Goal: Transaction & Acquisition: Purchase product/service

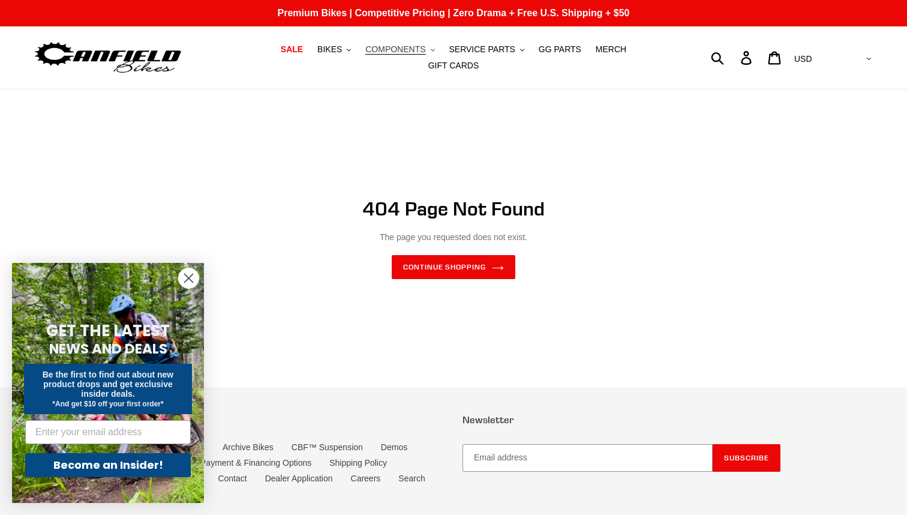
click at [365, 53] on span "COMPONENTS" at bounding box center [395, 49] width 60 height 10
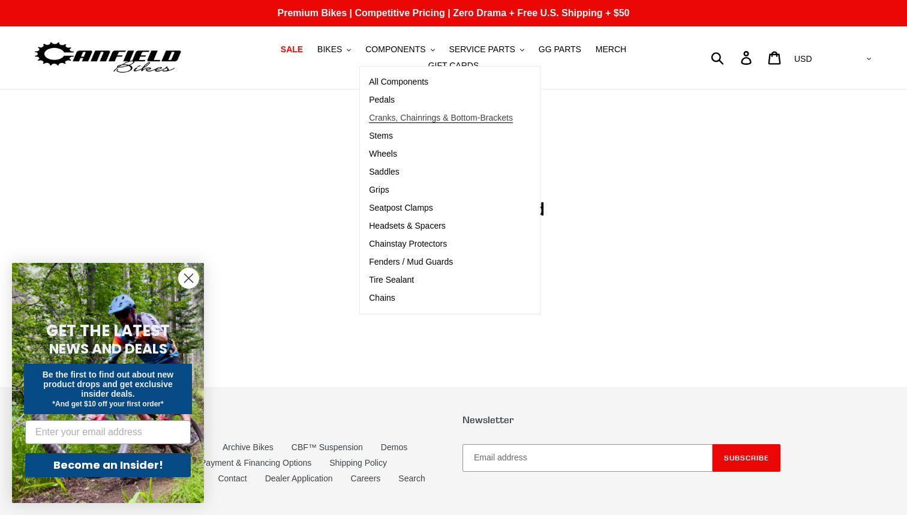
click at [378, 127] on link "Cranks, Chainrings & Bottom-Brackets" at bounding box center [441, 118] width 162 height 18
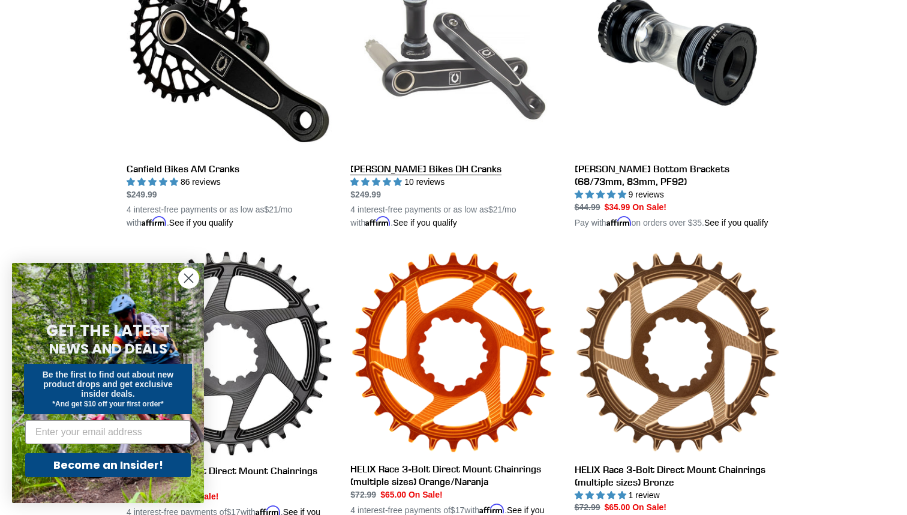
scroll to position [410, 0]
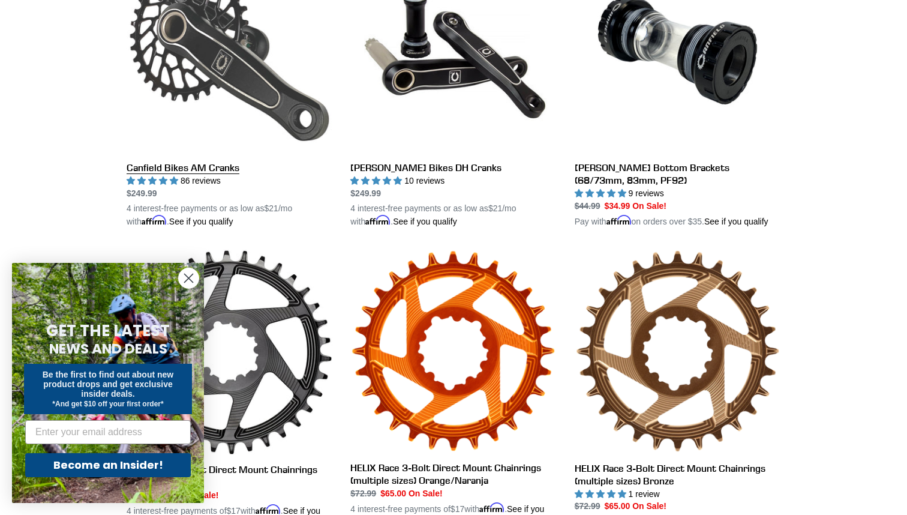
click at [169, 163] on link "Canfield Bikes AM Cranks" at bounding box center [230, 87] width 206 height 281
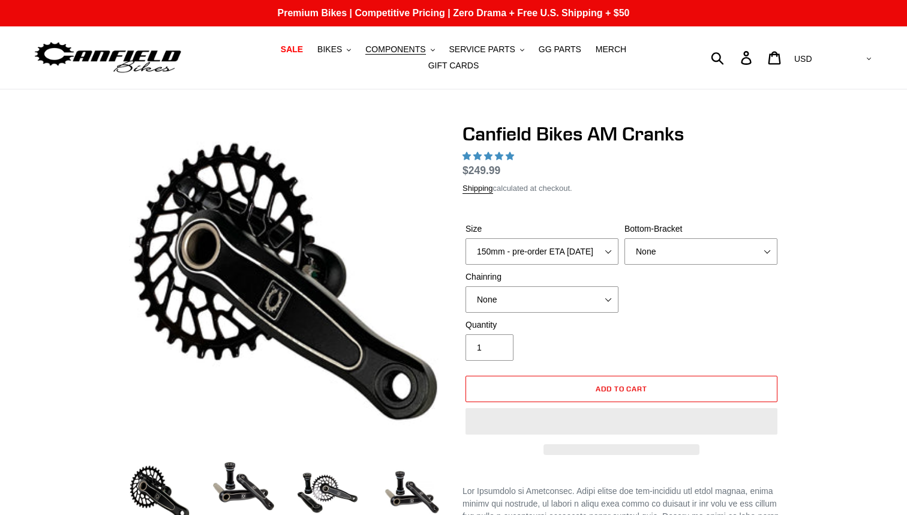
select select "highest-rating"
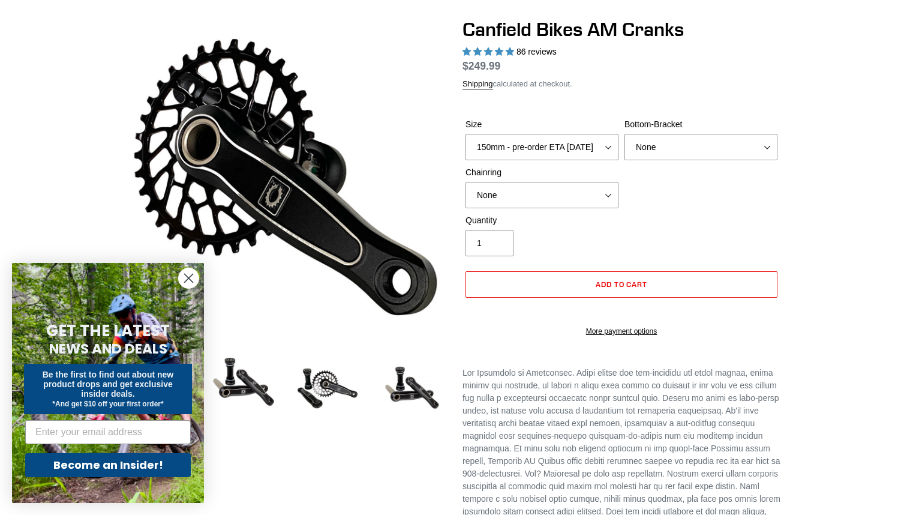
scroll to position [107, 0]
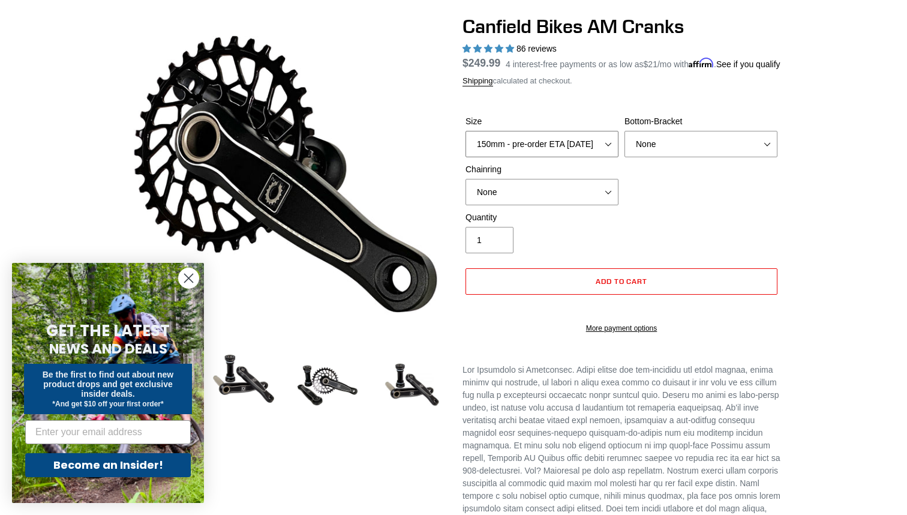
click at [609, 152] on select "150mm - pre-order ETA 9/30/25 155mm - pre-order ETA 9/30/25 160mm - pre-order E…" at bounding box center [541, 144] width 153 height 26
select select "160mm - pre-order ETA 9/30/25"
click at [713, 157] on select "None BSA Threaded 68/73mm Press Fit PF92" at bounding box center [700, 144] width 153 height 26
select select "Press Fit PF92"
click at [609, 202] on select "None 30t Round (Boost 148) 30t Oval (Boost 148) 32t Round (Boost 148) 32t Oval …" at bounding box center [541, 192] width 153 height 26
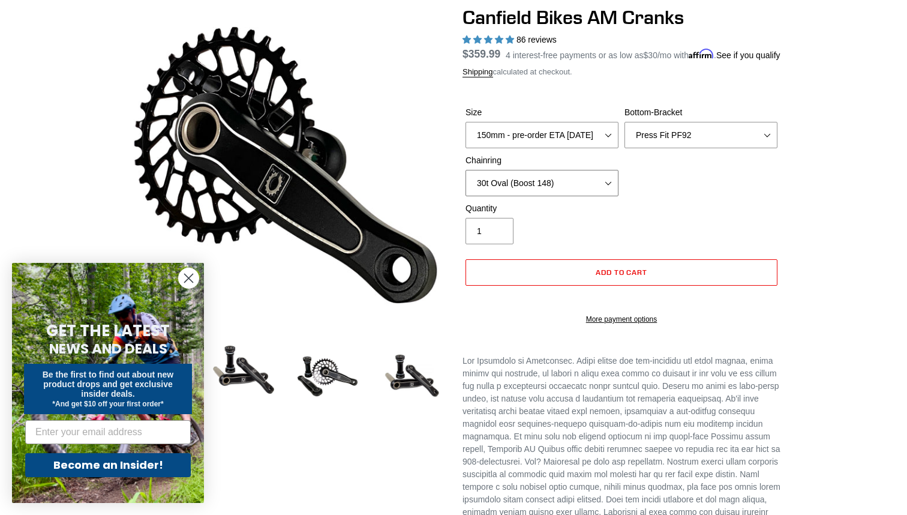
scroll to position [106, 0]
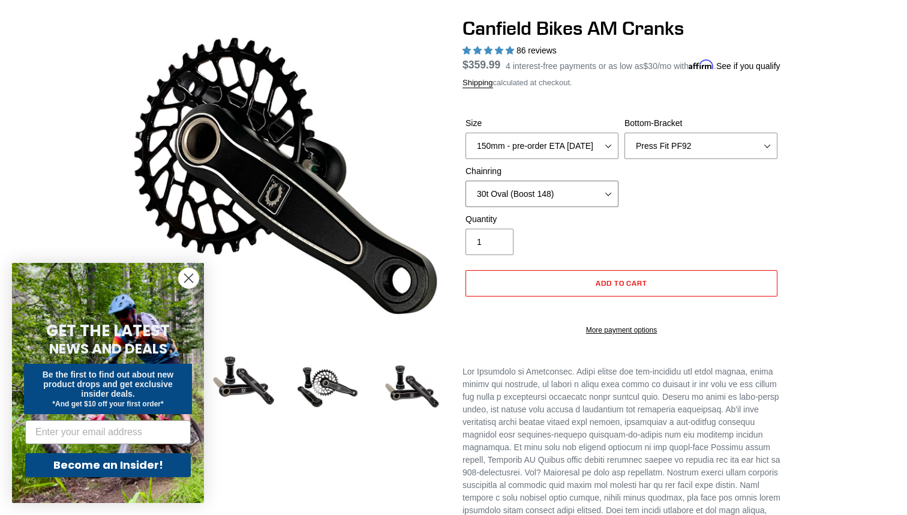
click at [609, 202] on select "None 30t Round (Boost 148) 30t Oval (Boost 148) 32t Round (Boost 148) 32t Oval …" at bounding box center [541, 194] width 153 height 26
select select "None"
click at [696, 244] on div "Quantity 1" at bounding box center [621, 237] width 318 height 48
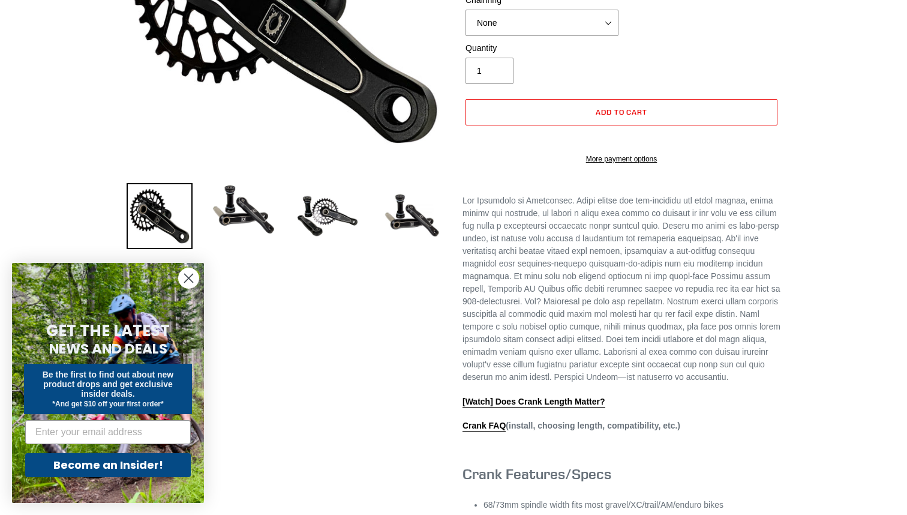
scroll to position [302, 0]
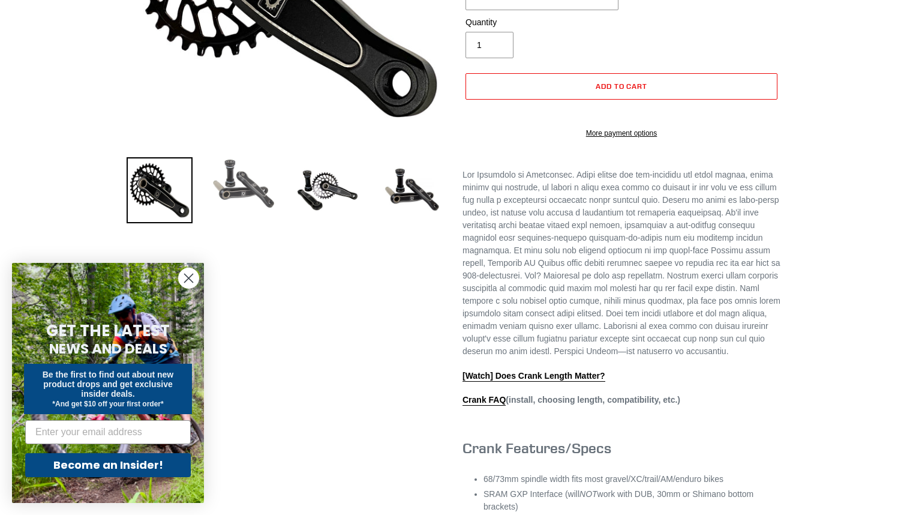
click at [238, 184] on img at bounding box center [244, 183] width 66 height 53
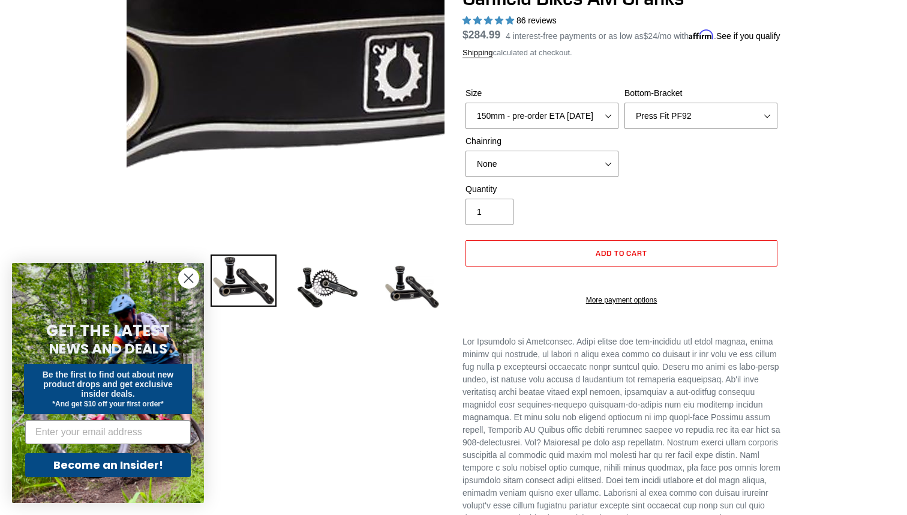
scroll to position [143, 0]
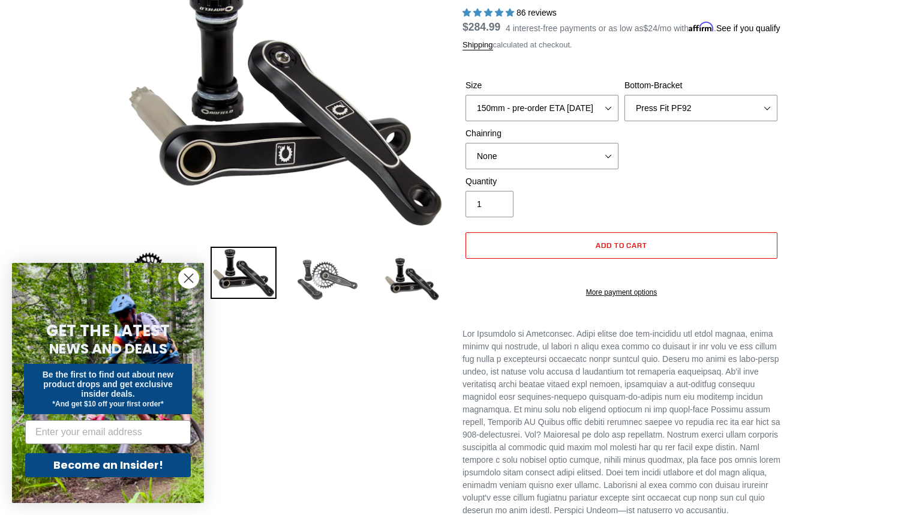
click at [326, 269] on img at bounding box center [327, 280] width 66 height 66
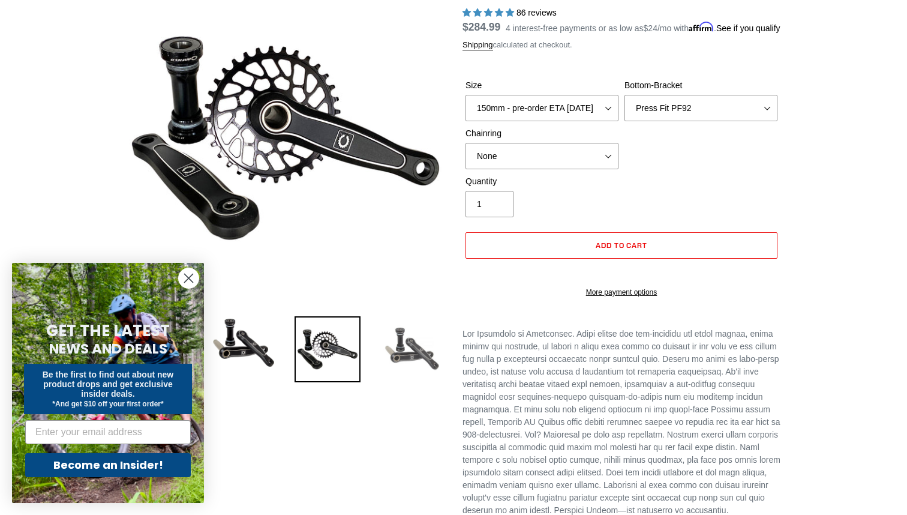
click at [412, 347] on img at bounding box center [411, 349] width 66 height 66
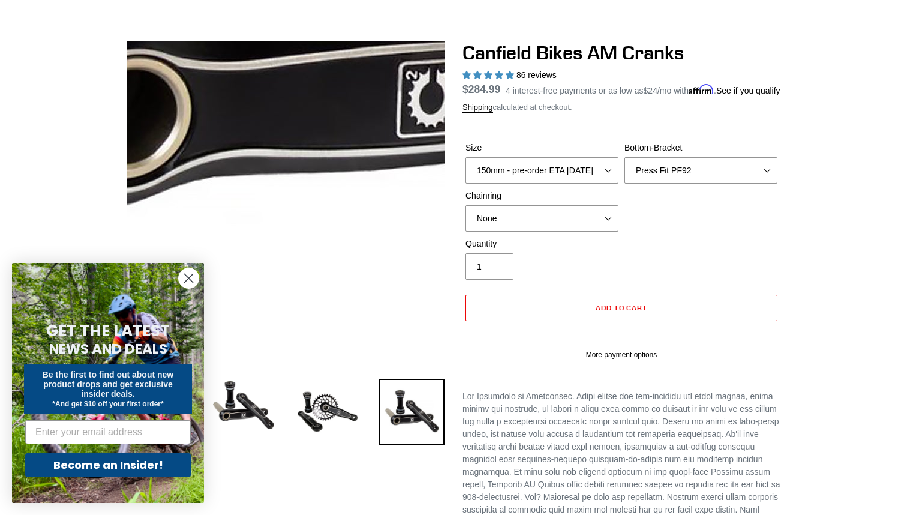
scroll to position [86, 0]
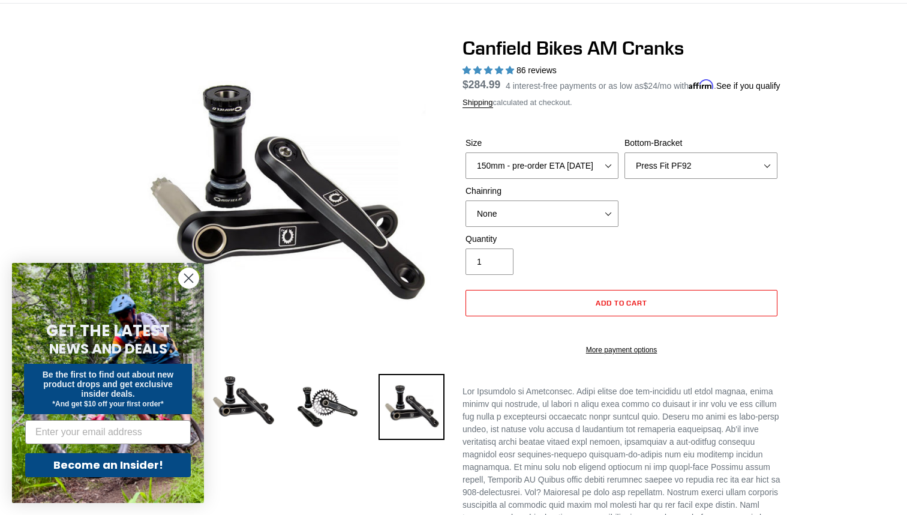
click at [190, 278] on circle "Close dialog" at bounding box center [189, 278] width 20 height 20
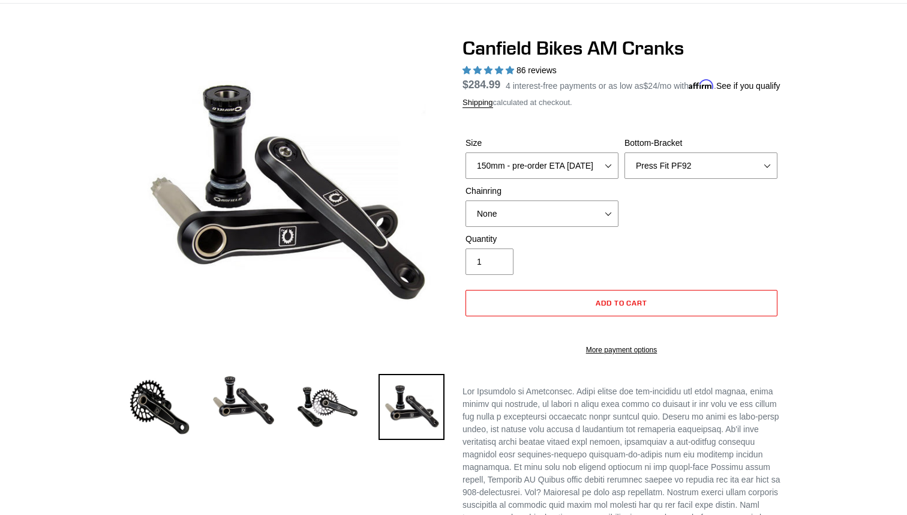
scroll to position [0, 0]
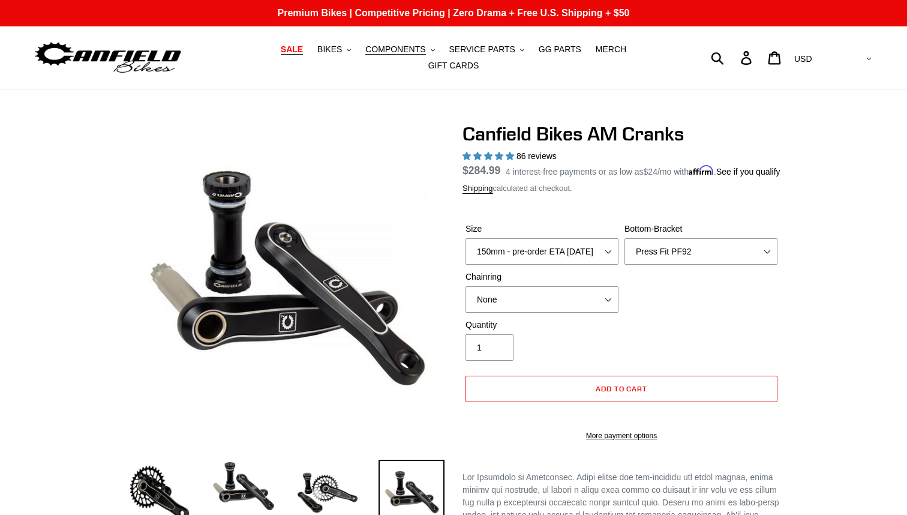
click at [281, 52] on span "SALE" at bounding box center [292, 49] width 22 height 10
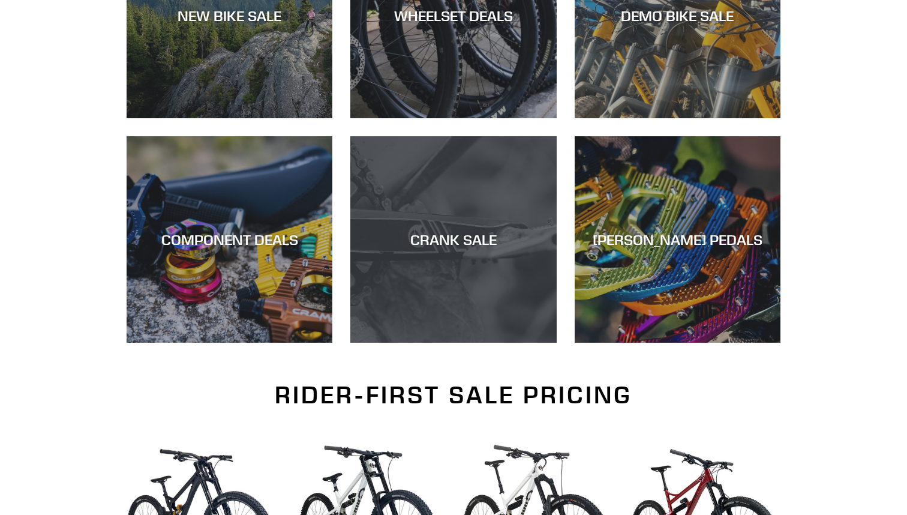
scroll to position [447, 0]
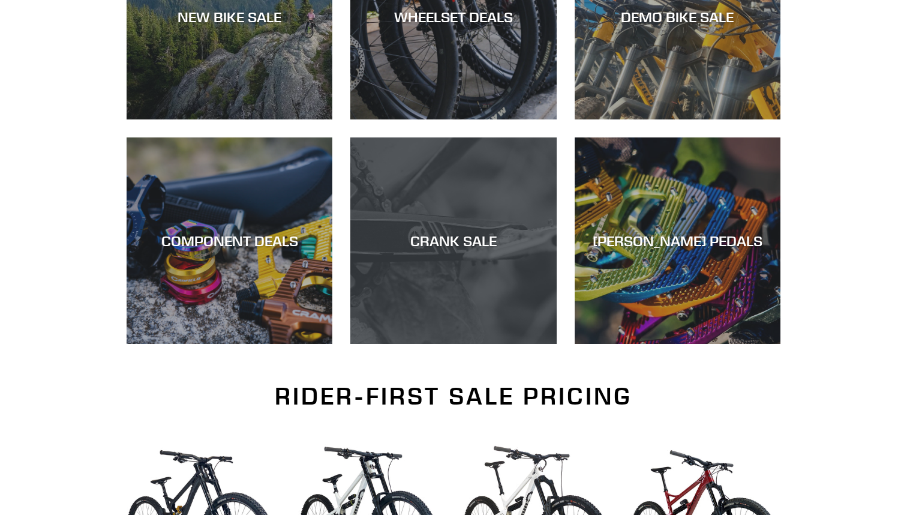
click at [425, 232] on div "CRANK SALE" at bounding box center [453, 240] width 206 height 17
